Goal: Task Accomplishment & Management: Use online tool/utility

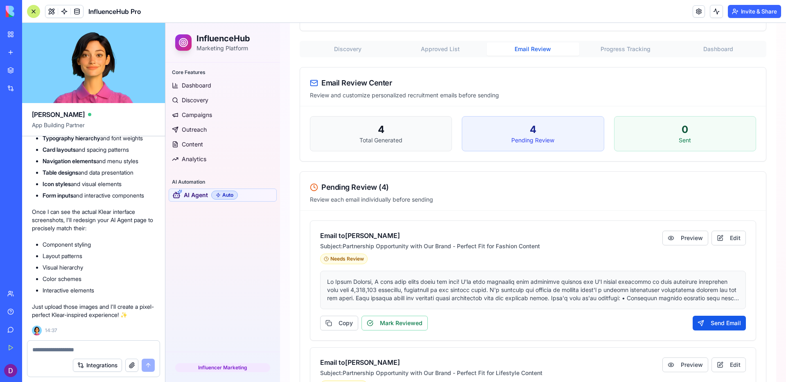
scroll to position [7826, 0]
click at [32, 10] on div at bounding box center [33, 11] width 13 height 13
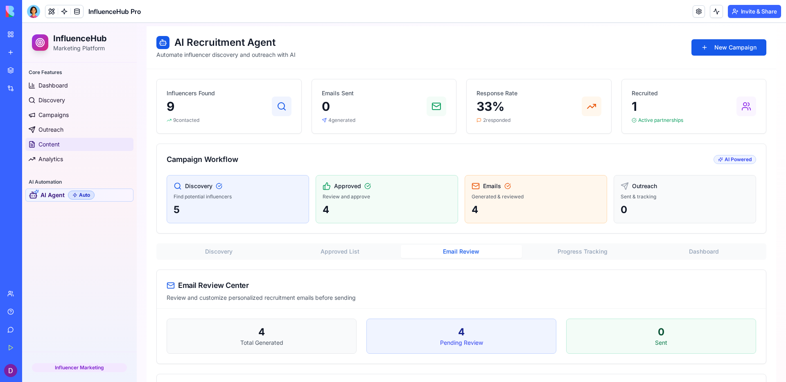
scroll to position [0, 0]
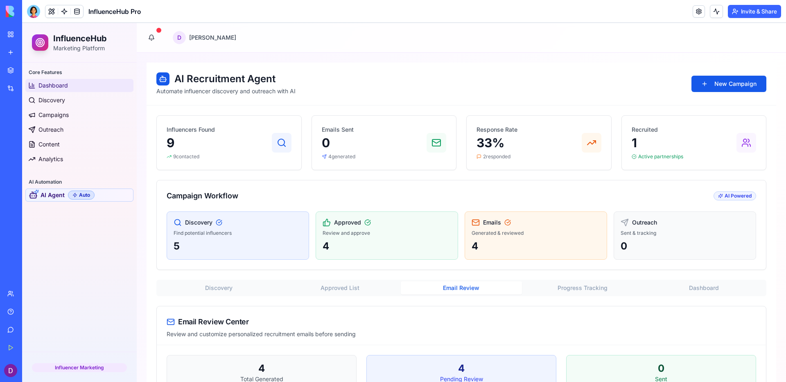
click at [84, 85] on link "Dashboard" at bounding box center [79, 85] width 108 height 13
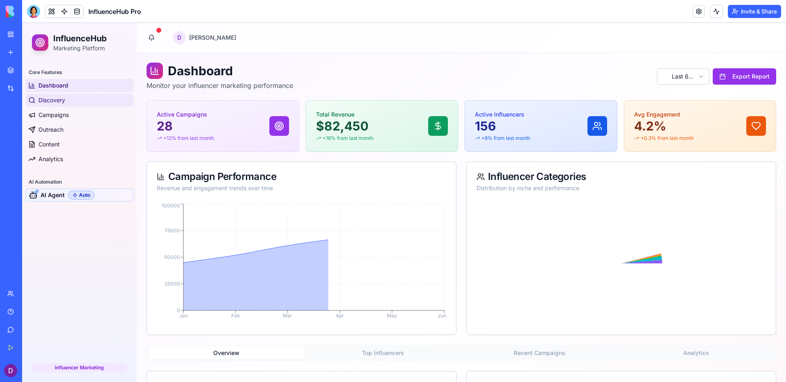
click at [86, 97] on link "Discovery" at bounding box center [79, 100] width 108 height 13
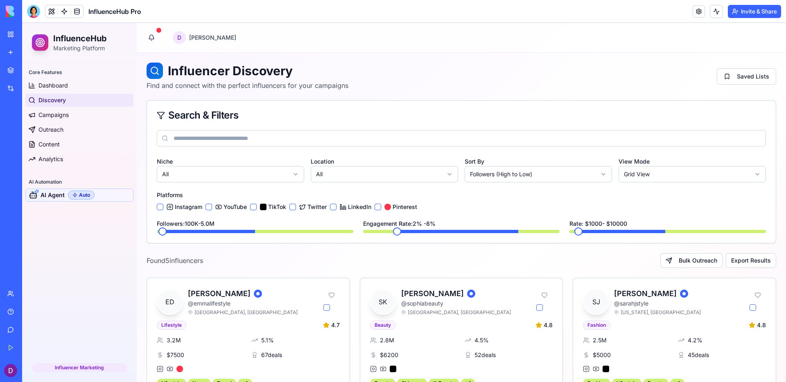
click at [89, 106] on link "Discovery" at bounding box center [79, 100] width 108 height 13
click at [81, 112] on link "Campaigns" at bounding box center [79, 114] width 108 height 13
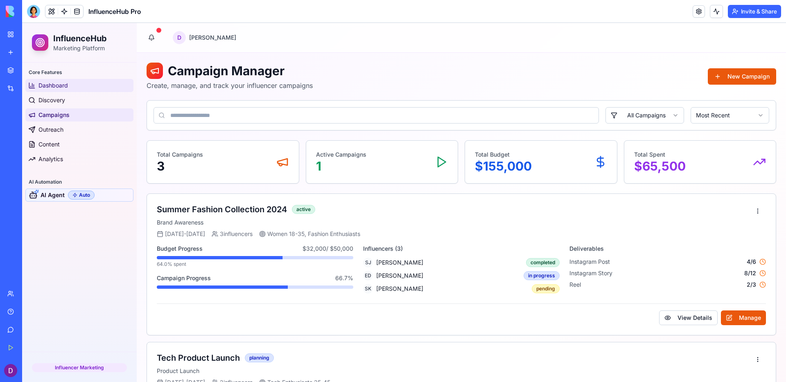
click at [85, 84] on link "Dashboard" at bounding box center [79, 85] width 108 height 13
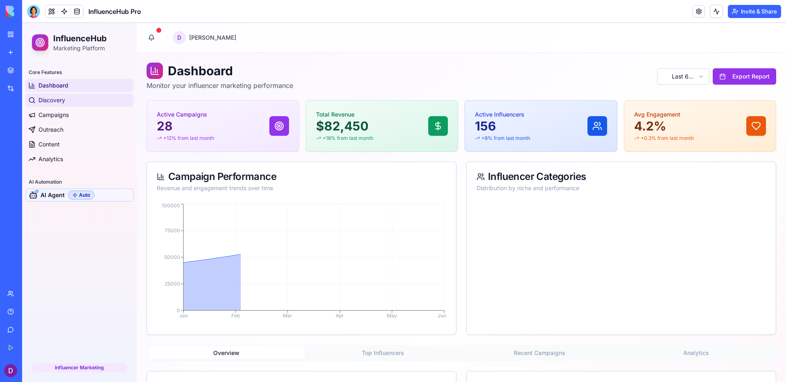
click at [90, 94] on link "Discovery" at bounding box center [79, 100] width 108 height 13
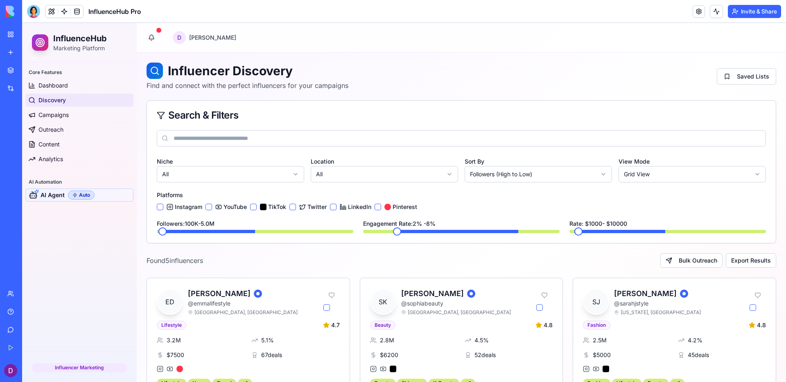
click at [96, 106] on link "Discovery" at bounding box center [79, 100] width 108 height 13
click at [100, 113] on link "Campaigns" at bounding box center [79, 114] width 108 height 13
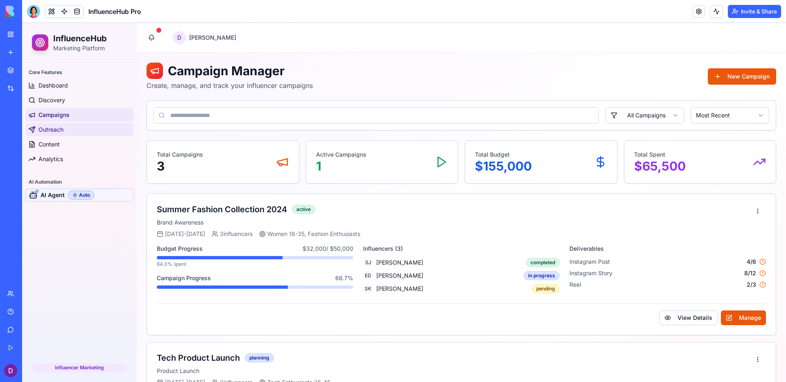
click at [105, 132] on link "Outreach" at bounding box center [79, 129] width 108 height 13
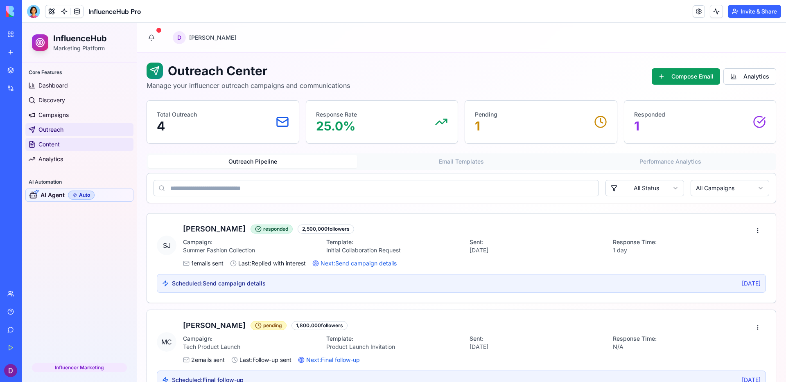
click at [102, 151] on link "Content" at bounding box center [79, 144] width 108 height 13
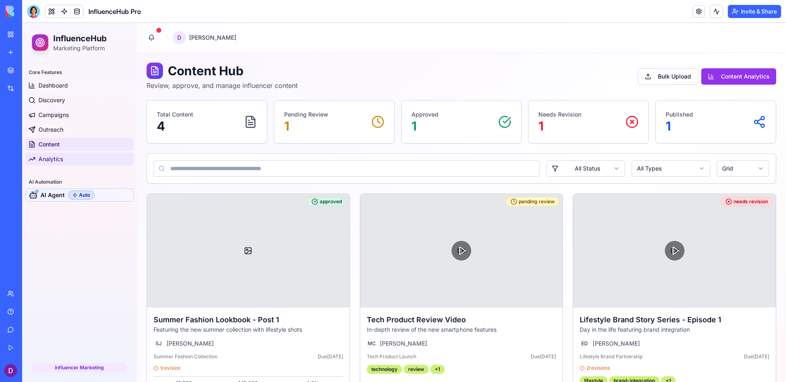
click at [101, 156] on link "Analytics" at bounding box center [79, 159] width 108 height 13
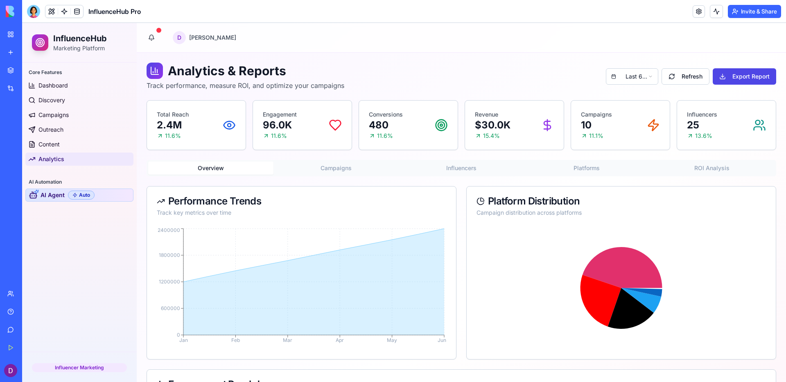
click at [111, 195] on link "AI Agent Auto" at bounding box center [79, 195] width 108 height 13
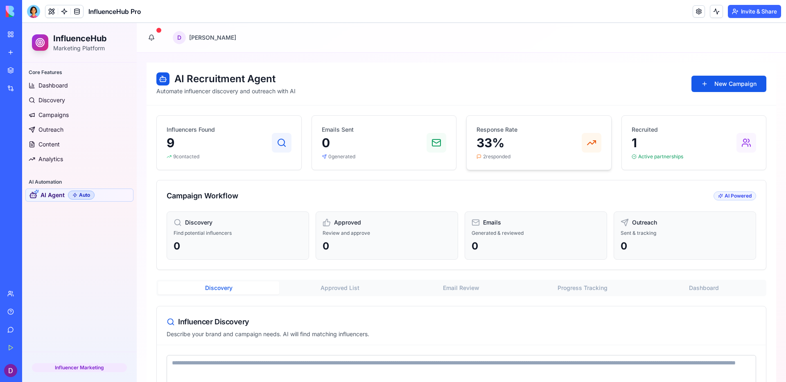
drag, startPoint x: 478, startPoint y: 129, endPoint x: 507, endPoint y: 153, distance: 37.5
click at [507, 153] on div "Response Rate 33 % 2 responded" at bounding box center [496, 143] width 41 height 34
click at [508, 153] on div "Response Rate 33 % 2 responded" at bounding box center [496, 143] width 41 height 34
drag, startPoint x: 634, startPoint y: 130, endPoint x: 676, endPoint y: 148, distance: 45.8
click at [676, 148] on div "Recruited 1 Active partnerships" at bounding box center [658, 143] width 52 height 34
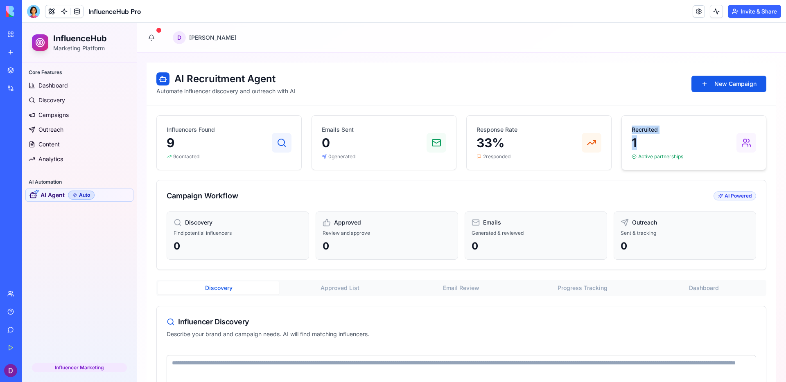
click at [676, 148] on p "1" at bounding box center [658, 142] width 52 height 15
drag, startPoint x: 686, startPoint y: 159, endPoint x: 633, endPoint y: 128, distance: 61.8
click at [633, 128] on div "Recruited 1 Active partnerships" at bounding box center [694, 143] width 125 height 34
click at [633, 128] on p "Recruited" at bounding box center [658, 130] width 52 height 8
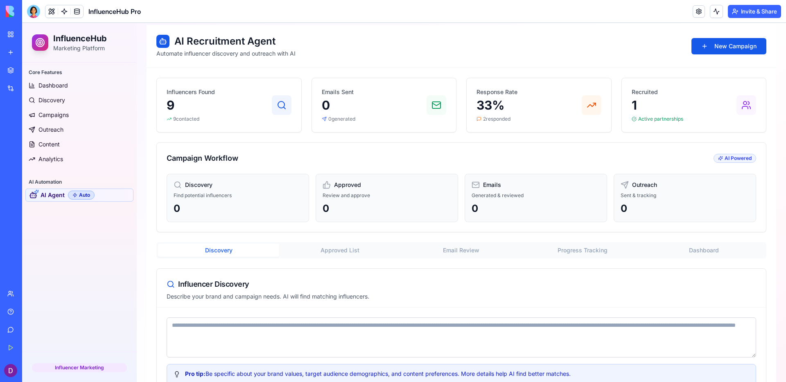
scroll to position [72, 0]
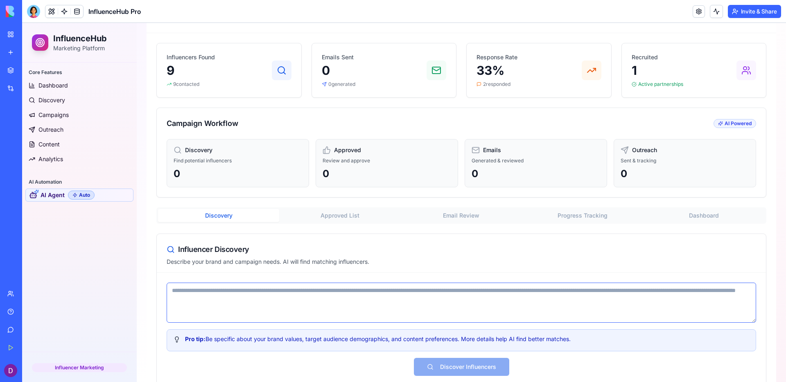
click at [402, 296] on textarea at bounding box center [461, 303] width 589 height 40
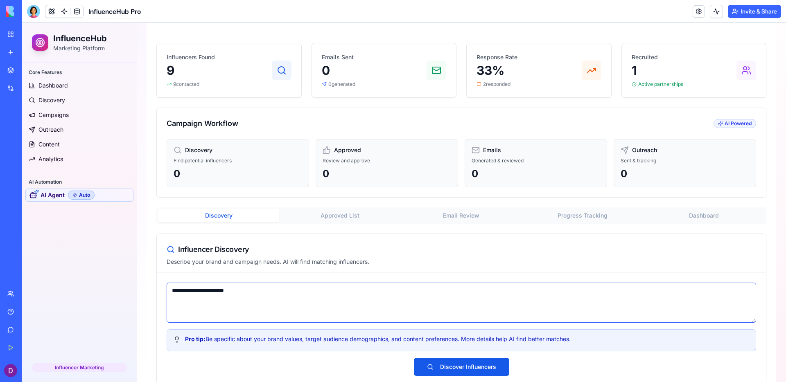
type textarea "**********"
click at [445, 357] on div "**********" at bounding box center [461, 329] width 609 height 113
click at [452, 367] on button "Discover Influencers" at bounding box center [461, 367] width 95 height 18
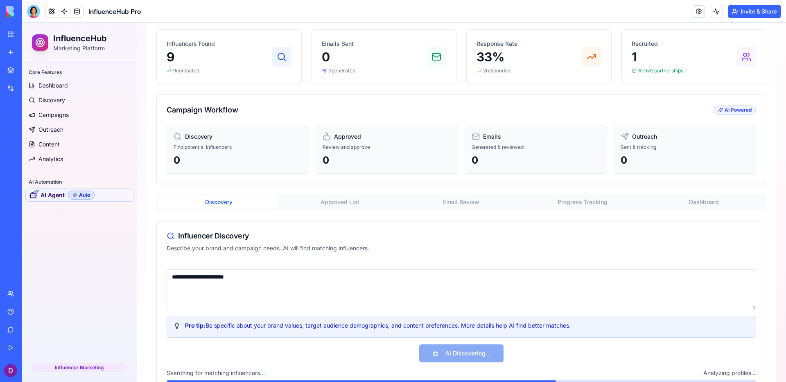
scroll to position [108, 0]
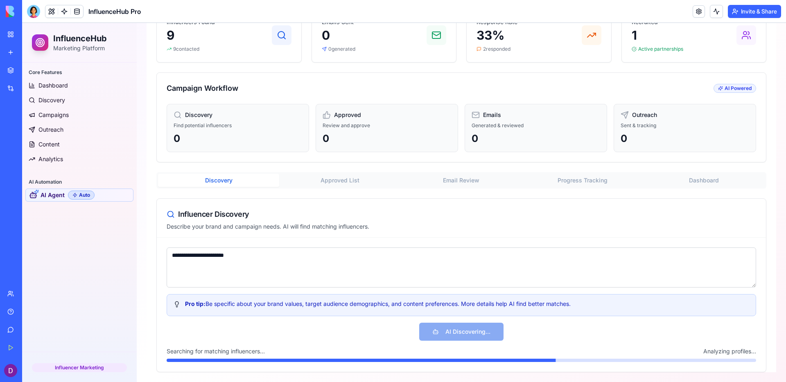
click at [485, 345] on div "**********" at bounding box center [461, 305] width 609 height 134
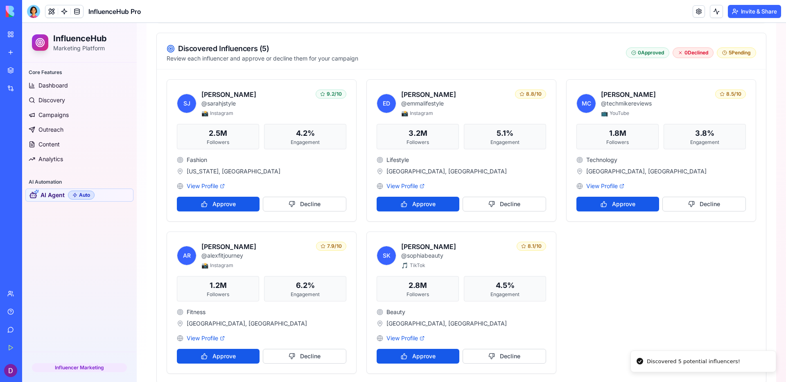
scroll to position [438, 0]
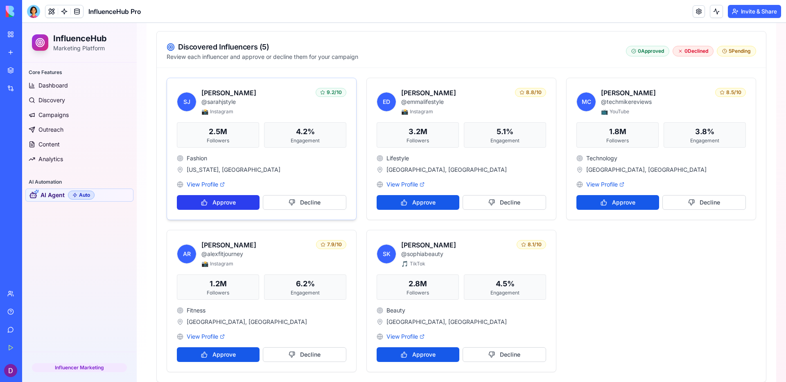
click at [222, 205] on button "Approve" at bounding box center [218, 202] width 83 height 15
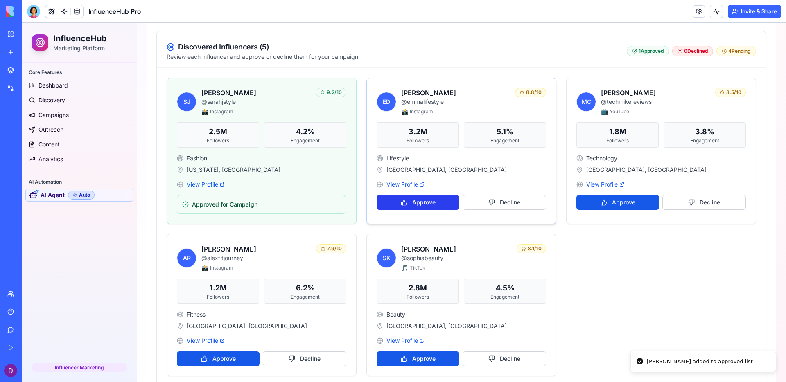
click at [417, 208] on button "Approve" at bounding box center [418, 202] width 83 height 15
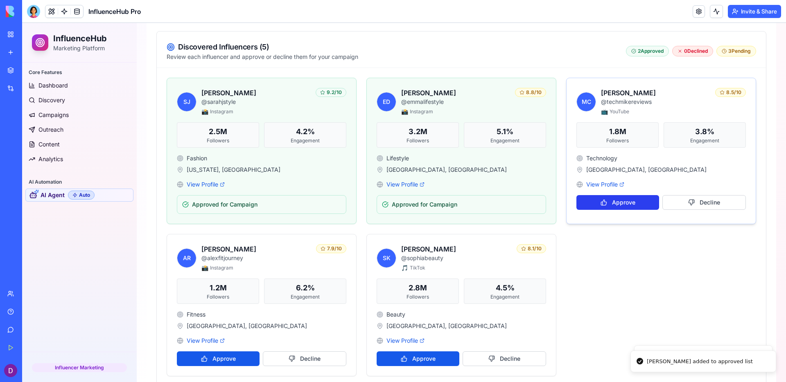
click at [625, 203] on button "Approve" at bounding box center [617, 202] width 83 height 15
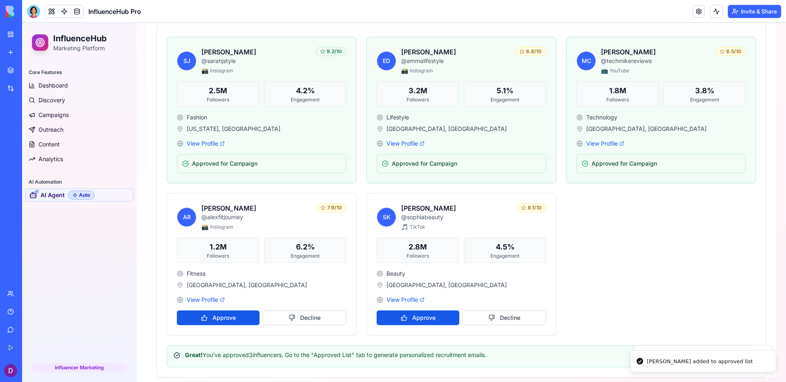
scroll to position [72, 0]
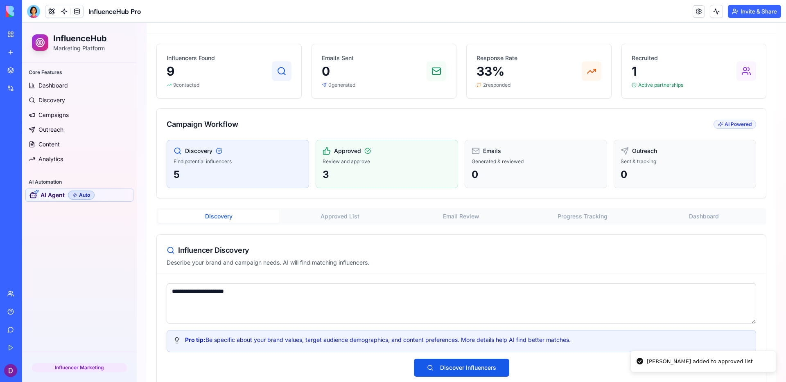
click at [347, 223] on div "Discovery Approved List Email Review Progress Tracking Dashboard" at bounding box center [461, 216] width 610 height 16
click at [346, 213] on button "Approved List" at bounding box center [339, 216] width 121 height 13
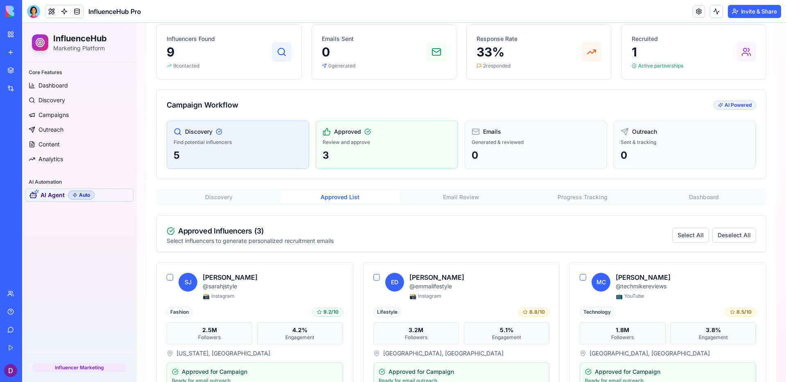
scroll to position [131, 0]
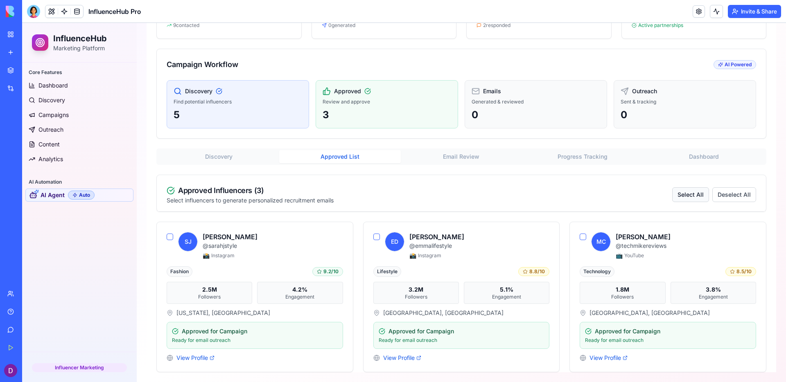
click at [693, 201] on button "Select All" at bounding box center [690, 194] width 37 height 15
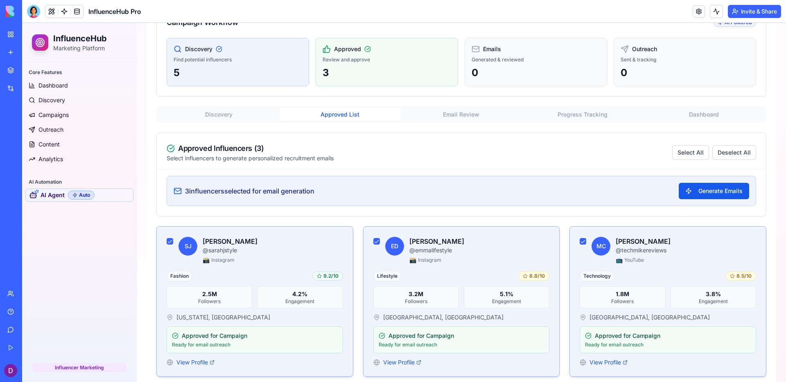
scroll to position [179, 0]
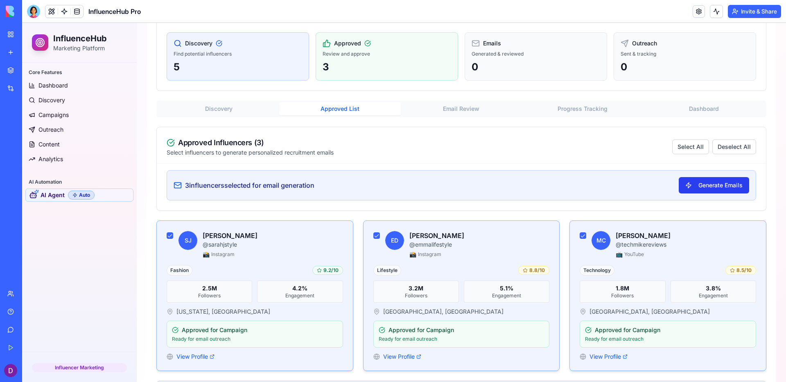
click at [705, 190] on button "Generate Emails" at bounding box center [714, 185] width 70 height 16
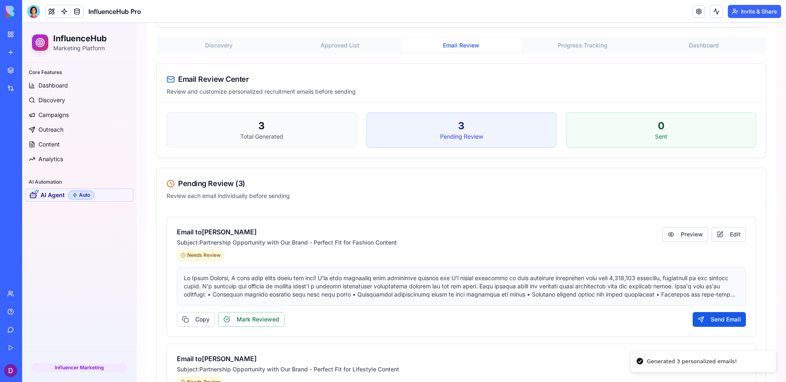
scroll to position [257, 0]
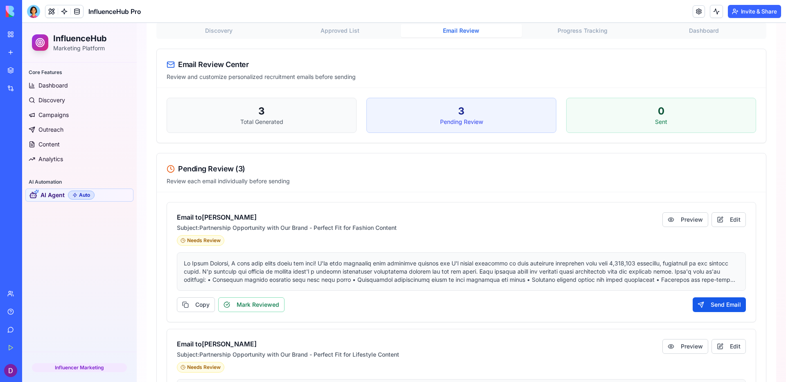
drag, startPoint x: 174, startPoint y: 168, endPoint x: 273, endPoint y: 171, distance: 99.1
click at [273, 171] on div "Pending Review ( 3 ) Review each email individually before sending" at bounding box center [461, 172] width 609 height 39
click at [273, 171] on div "Pending Review ( 3 )" at bounding box center [461, 168] width 589 height 11
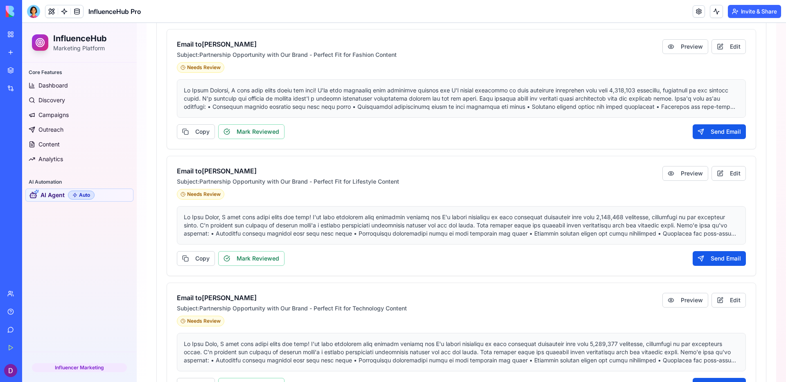
scroll to position [388, 0]
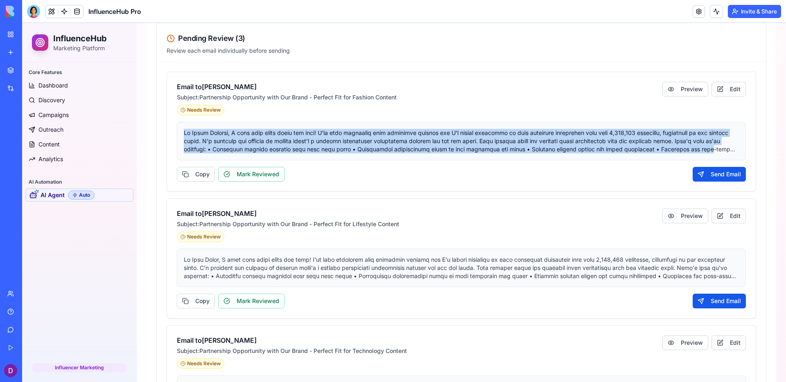
drag, startPoint x: 183, startPoint y: 131, endPoint x: 722, endPoint y: 153, distance: 539.9
click at [722, 153] on div at bounding box center [461, 141] width 569 height 38
click at [672, 91] on button "Preview" at bounding box center [685, 89] width 46 height 15
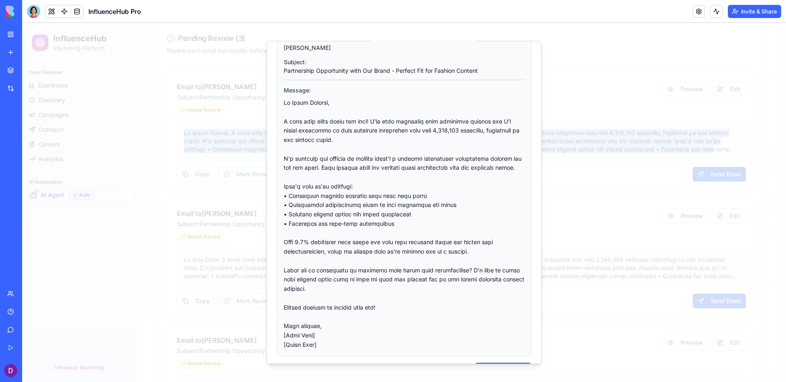
scroll to position [0, 0]
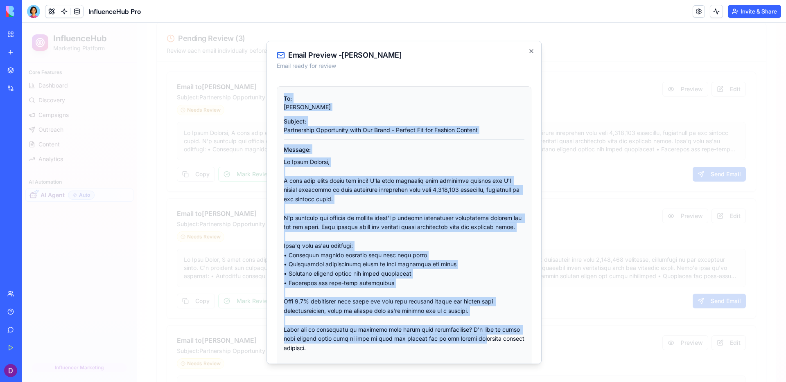
drag, startPoint x: 283, startPoint y: 81, endPoint x: 480, endPoint y: 350, distance: 332.7
click at [480, 352] on div "Email Preview - [PERSON_NAME] Email ready for review To: [PERSON_NAME] Subject:…" at bounding box center [403, 202] width 275 height 323
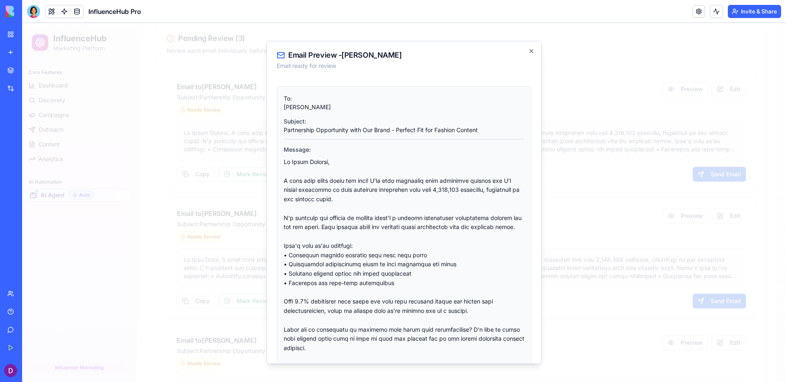
click at [656, 160] on div at bounding box center [404, 202] width 764 height 359
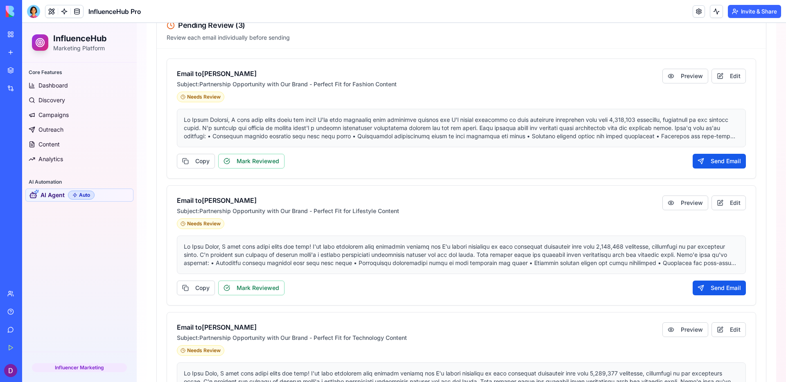
scroll to position [402, 0]
click at [721, 163] on button "Send Email" at bounding box center [719, 160] width 53 height 15
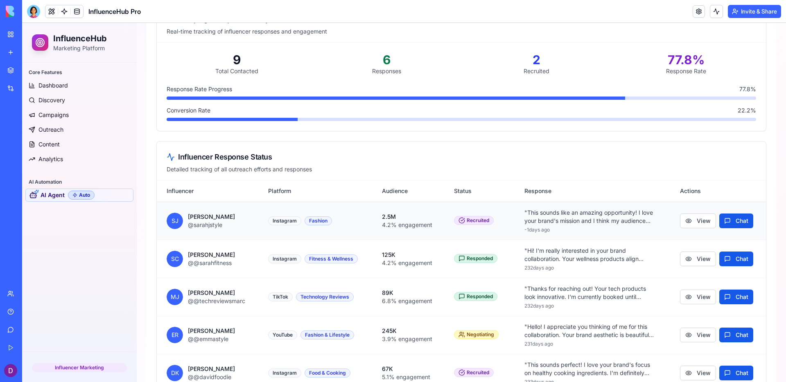
scroll to position [311, 0]
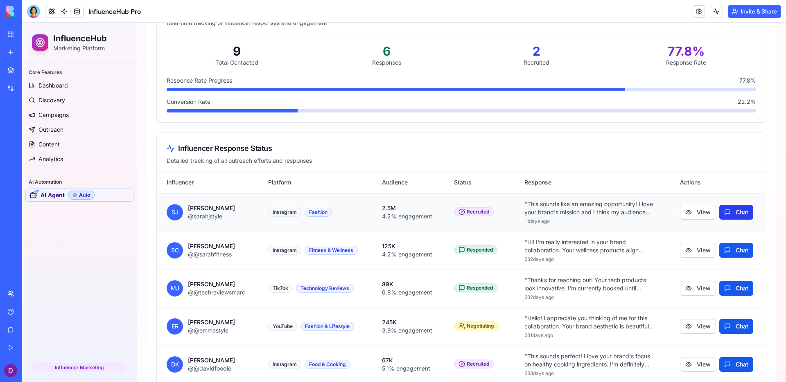
click at [746, 218] on button "Chat" at bounding box center [736, 212] width 34 height 15
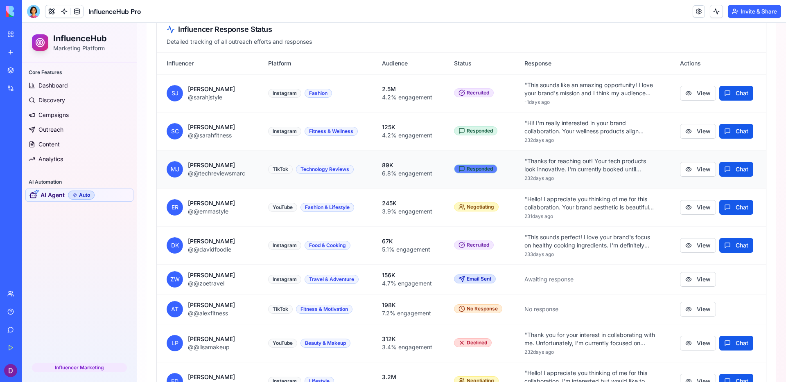
scroll to position [454, 0]
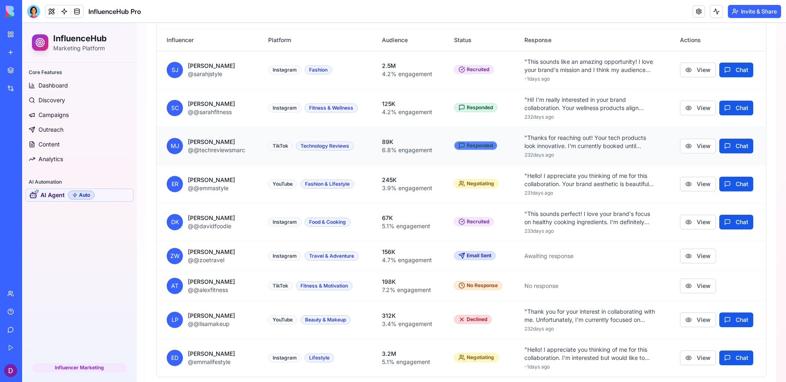
click at [483, 144] on div "Responded" at bounding box center [475, 145] width 34 height 7
click at [484, 178] on td "Negotiating" at bounding box center [479, 184] width 70 height 38
click at [486, 185] on div "Negotiating" at bounding box center [476, 183] width 36 height 7
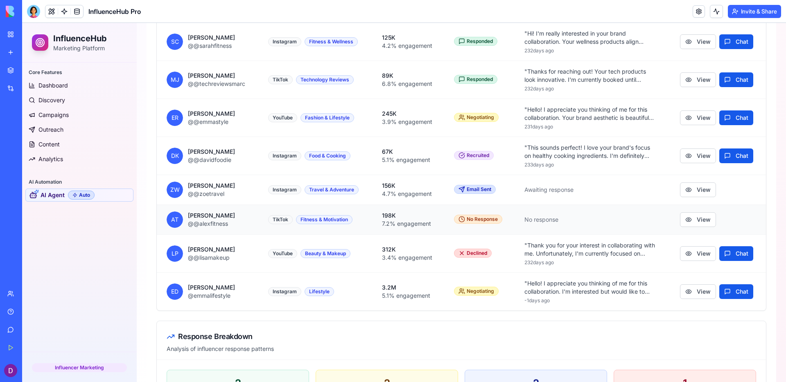
scroll to position [571, 0]
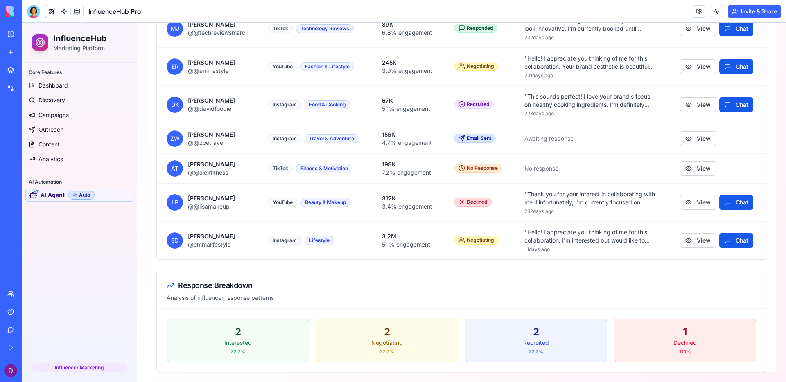
click at [272, 348] on div "2 Interested 22.2 %" at bounding box center [238, 340] width 142 height 43
drag, startPoint x: 732, startPoint y: 326, endPoint x: 257, endPoint y: 362, distance: 476.6
click at [257, 362] on div "2 Interested 22.2 % 2 Negotiating 22.2 % 2 Recruited 22.2 % 1 Declined 11.1 %" at bounding box center [461, 340] width 609 height 63
click at [357, 326] on div "2" at bounding box center [387, 332] width 129 height 13
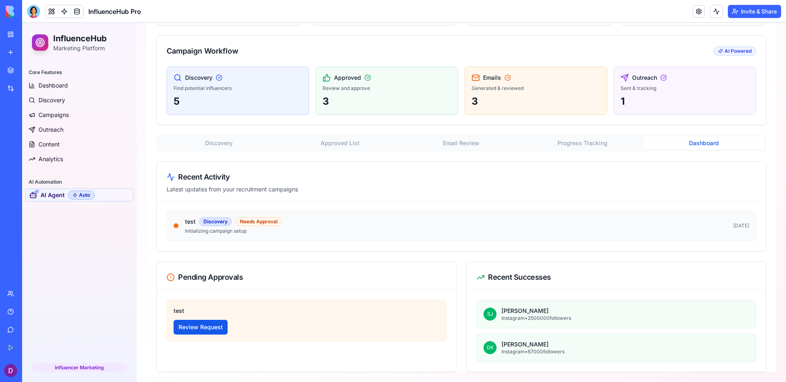
scroll to position [0, 0]
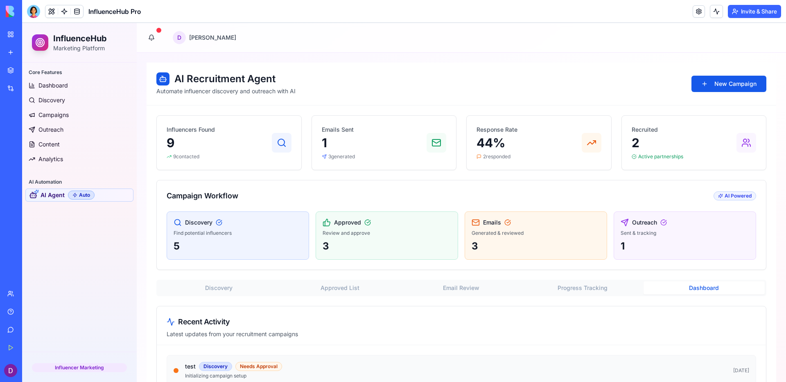
click at [710, 124] on div "AI Recruitment Agent Automate influencer discovery and outreach with AI New Cam…" at bounding box center [461, 290] width 629 height 455
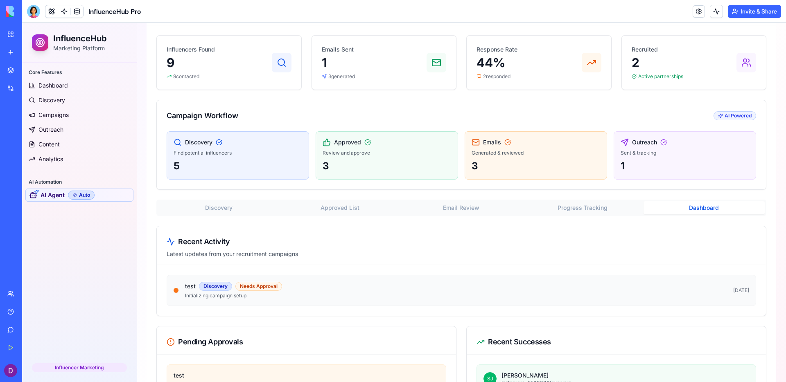
scroll to position [145, 0]
